Goal: Information Seeking & Learning: Learn about a topic

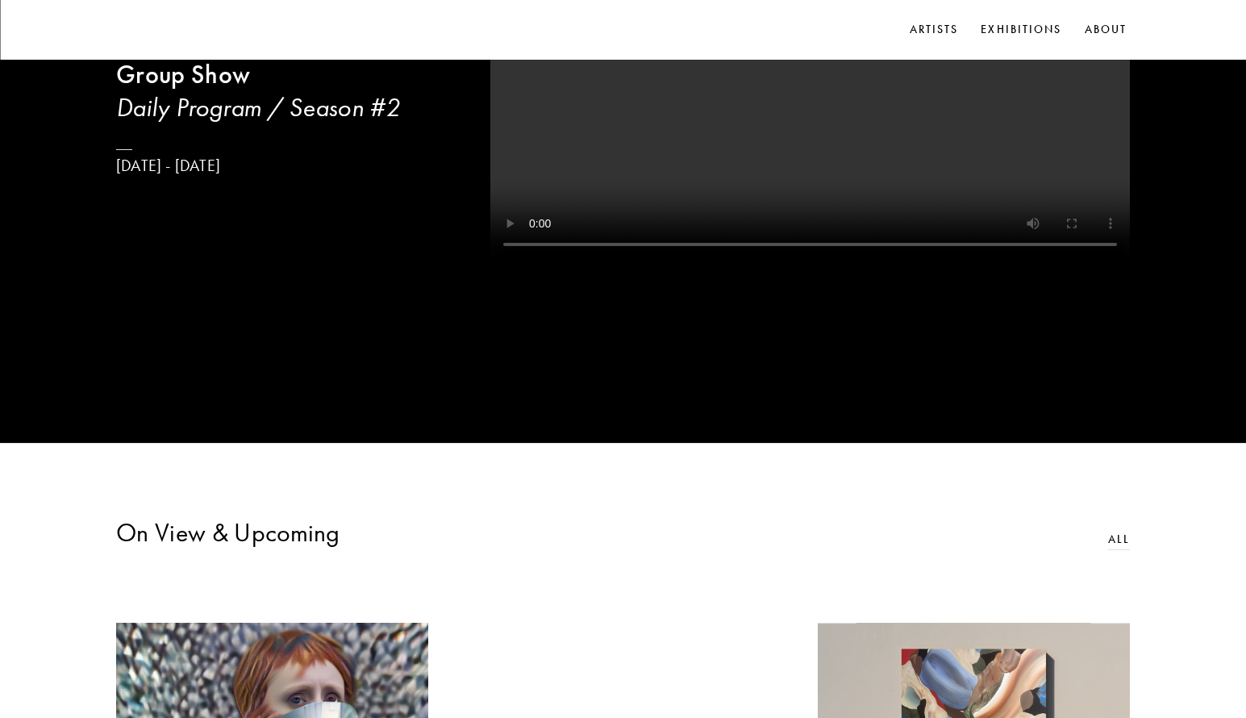
scroll to position [242, 0]
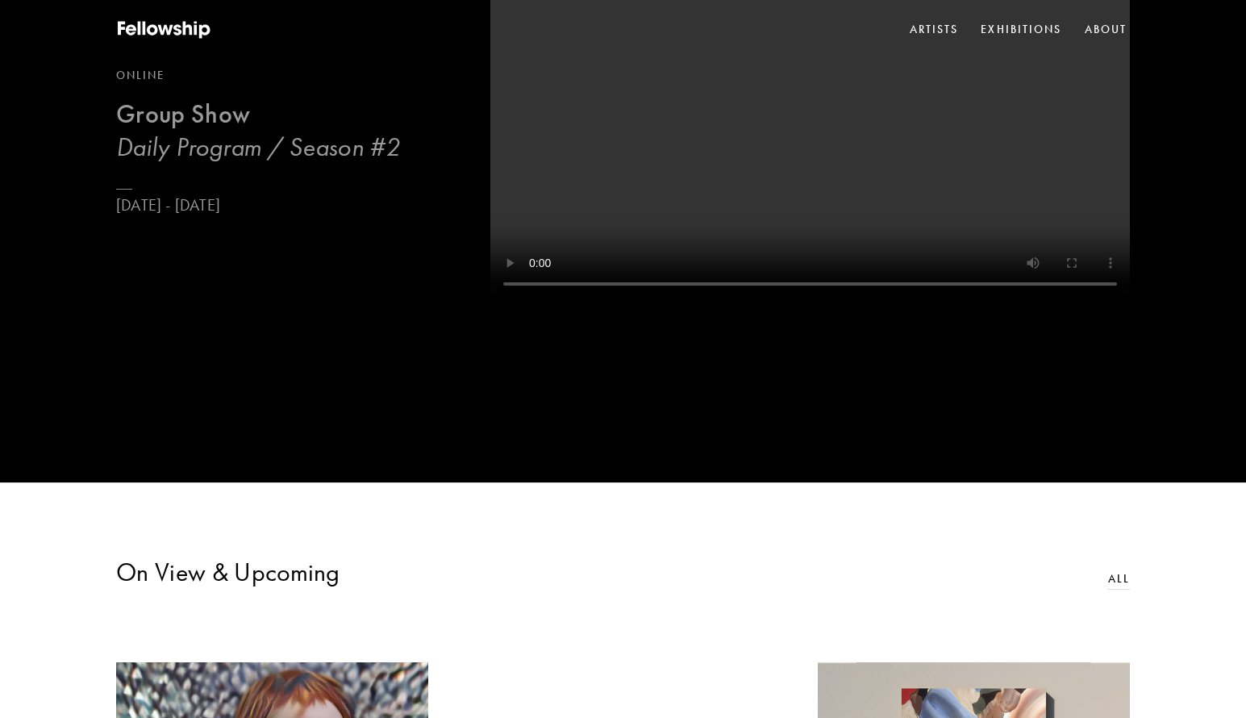
click at [296, 174] on link "Online Group Show Daily Program / Season #[DATE] - [DATE]" at bounding box center [258, 141] width 284 height 148
click at [255, 143] on h3 "Daily Program / Season #2" at bounding box center [258, 147] width 284 height 32
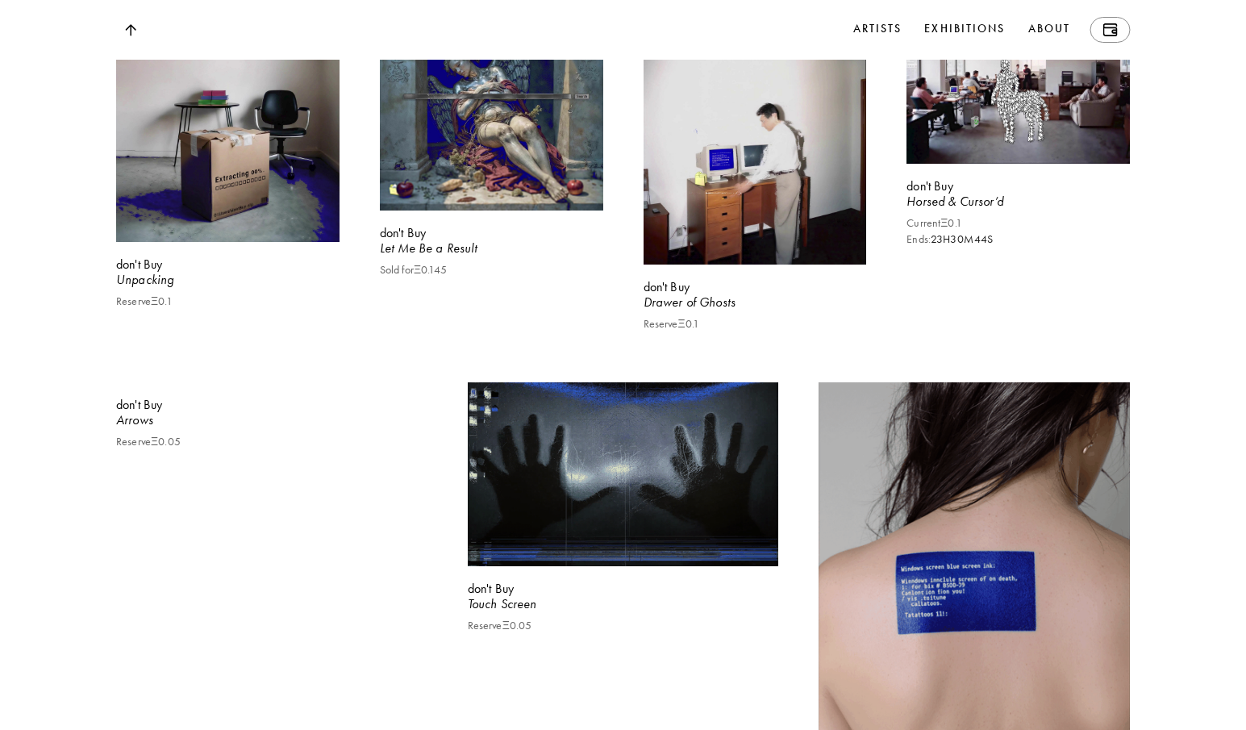
scroll to position [21743, 0]
